Goal: Complete application form

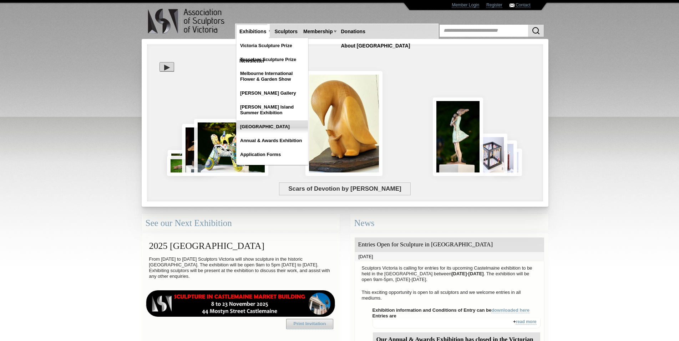
click at [268, 127] on link "[GEOGRAPHIC_DATA]" at bounding box center [272, 126] width 71 height 13
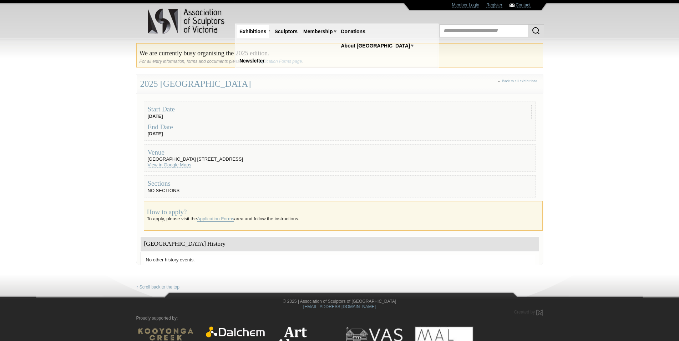
click at [221, 219] on link "Application Forms" at bounding box center [215, 219] width 37 height 6
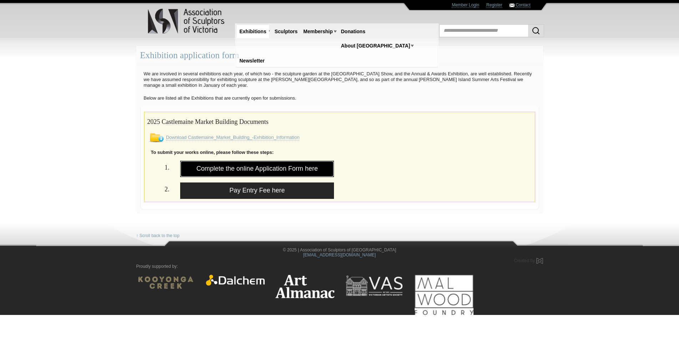
click at [280, 168] on link "Complete the online Application Form here" at bounding box center [257, 169] width 154 height 16
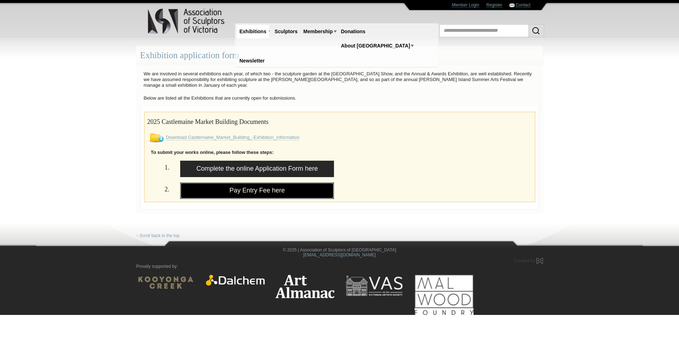
click at [265, 192] on link "Pay Entry Fee here" at bounding box center [257, 190] width 154 height 16
